Goal: Transaction & Acquisition: Purchase product/service

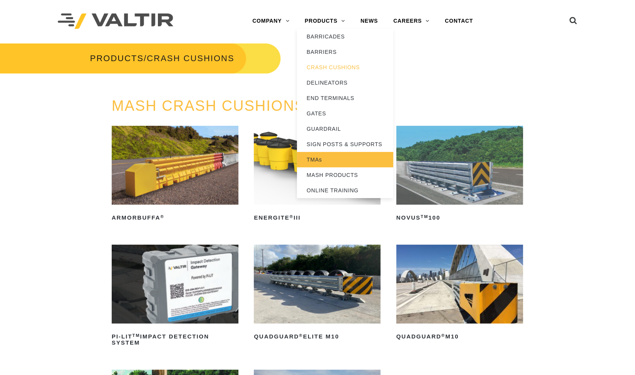
click at [319, 158] on link "TMAs" at bounding box center [345, 159] width 96 height 15
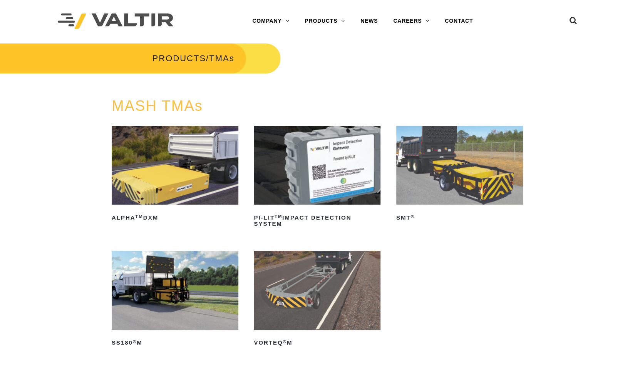
click at [152, 277] on img at bounding box center [175, 290] width 127 height 79
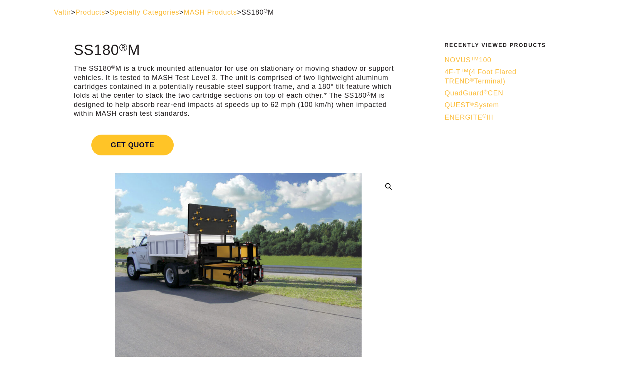
scroll to position [26, 0]
